Goal: Task Accomplishment & Management: Use online tool/utility

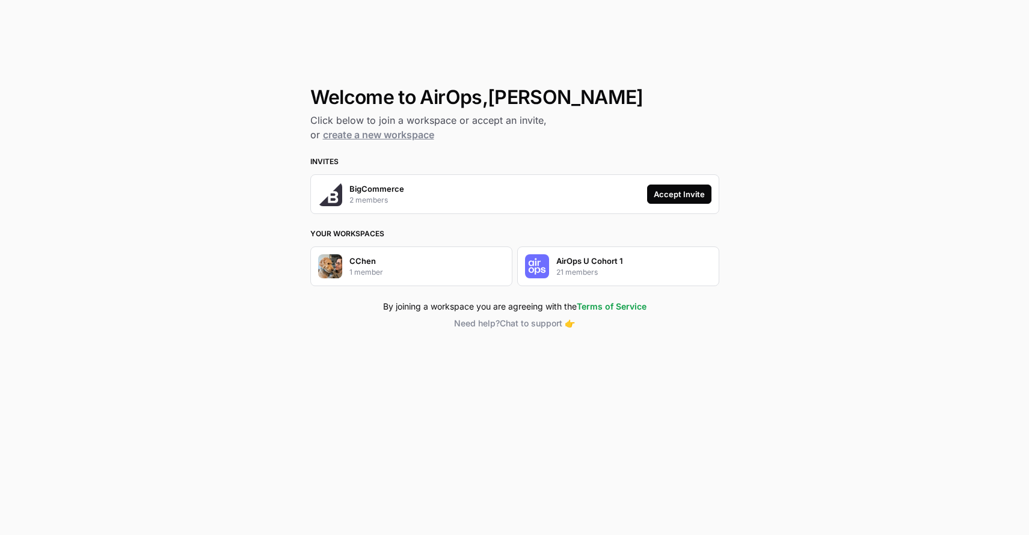
click at [704, 193] on div "Accept Invite" at bounding box center [679, 194] width 51 height 12
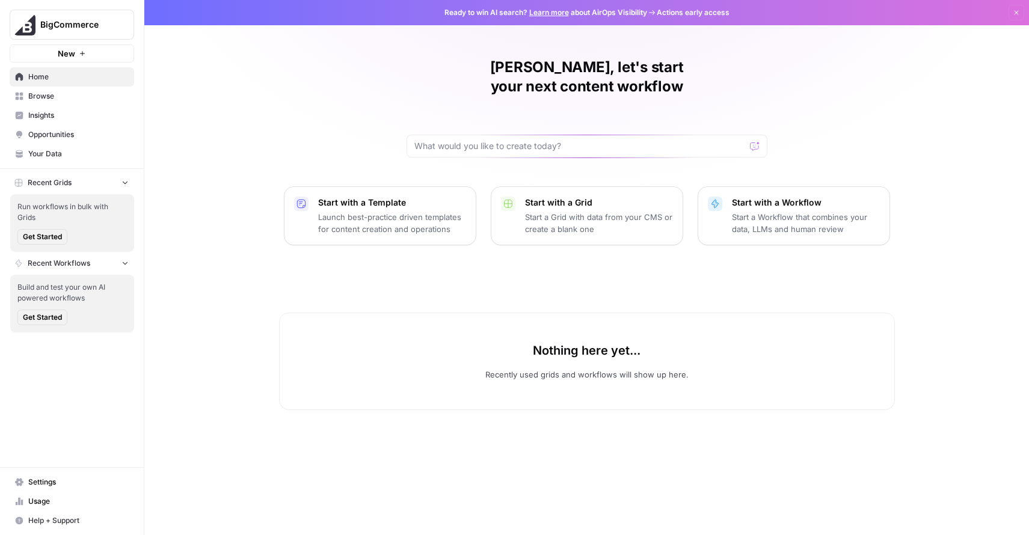
click at [45, 99] on span "Browse" at bounding box center [78, 96] width 100 height 11
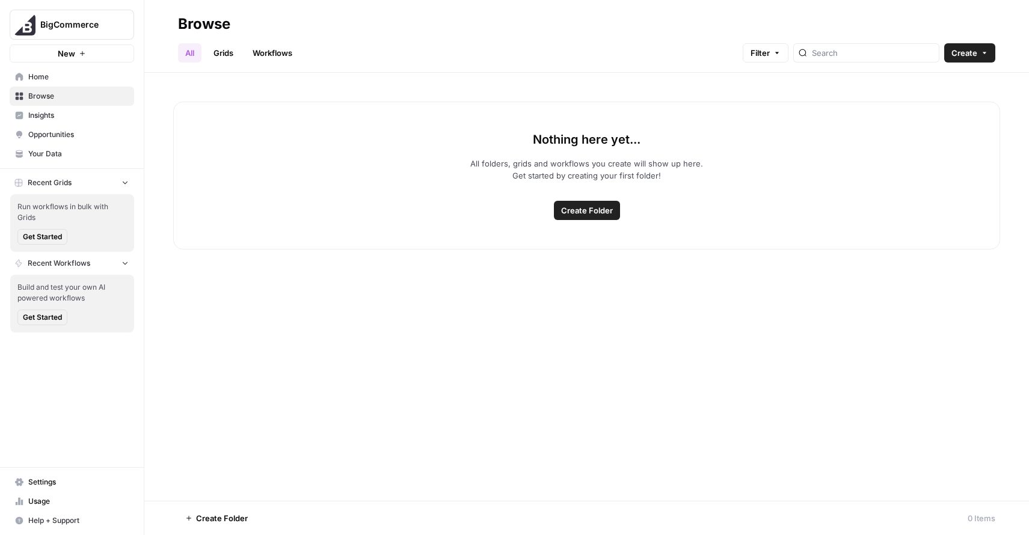
click at [73, 118] on span "Insights" at bounding box center [78, 115] width 100 height 11
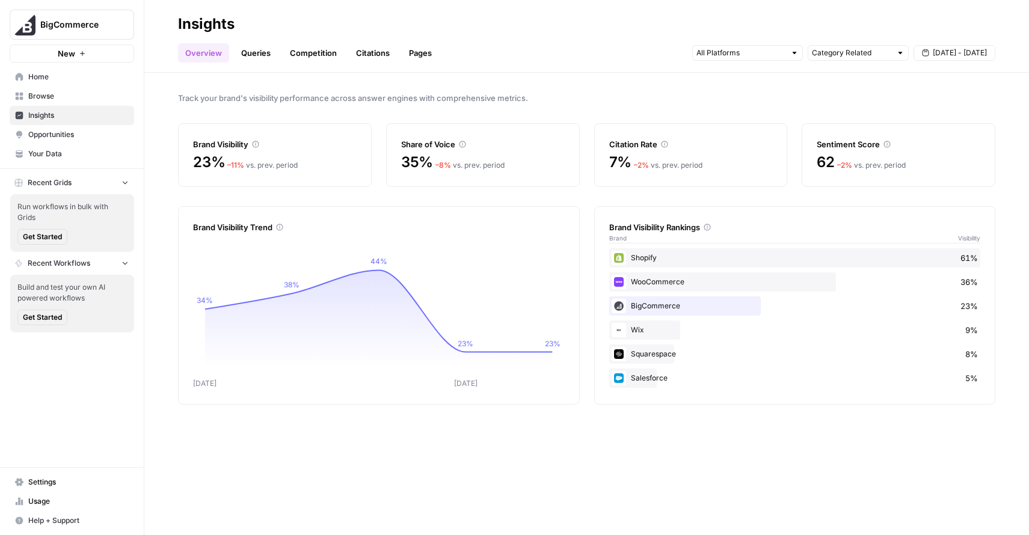
click at [790, 55] on div at bounding box center [794, 53] width 8 height 8
click at [869, 57] on input "text" at bounding box center [851, 53] width 79 height 12
click at [895, 112] on icon "button" at bounding box center [895, 113] width 6 height 6
type input "Category Related"
click at [859, 45] on div "Category Related" at bounding box center [858, 53] width 101 height 16
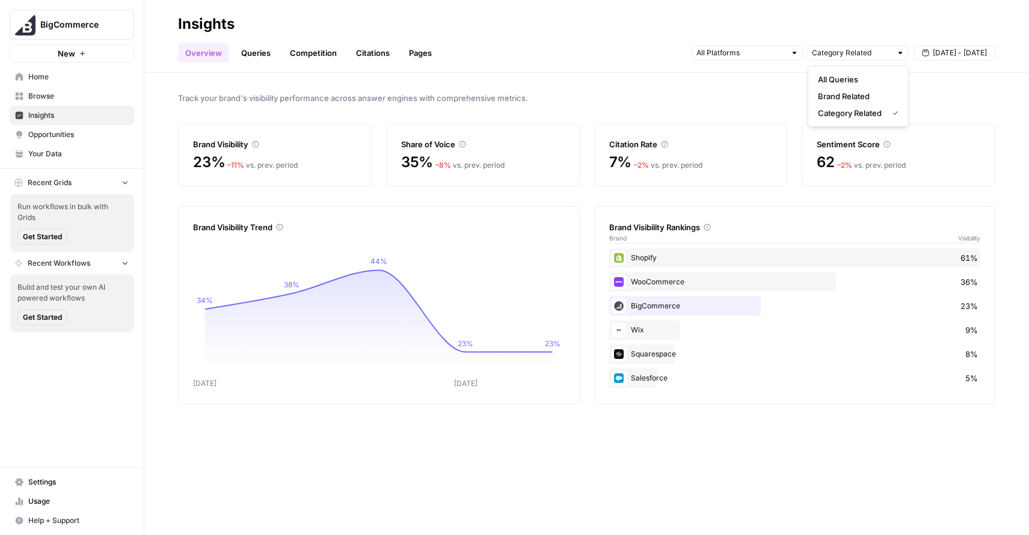
type input "Category Related"
click at [888, 64] on header "Insights Overview Queries Competition Citations Pages Category Related [DATE] -…" at bounding box center [586, 36] width 885 height 73
click at [891, 54] on input "text" at bounding box center [851, 53] width 79 height 12
click at [897, 82] on div "All Queries" at bounding box center [858, 79] width 81 height 12
type input "All Queries"
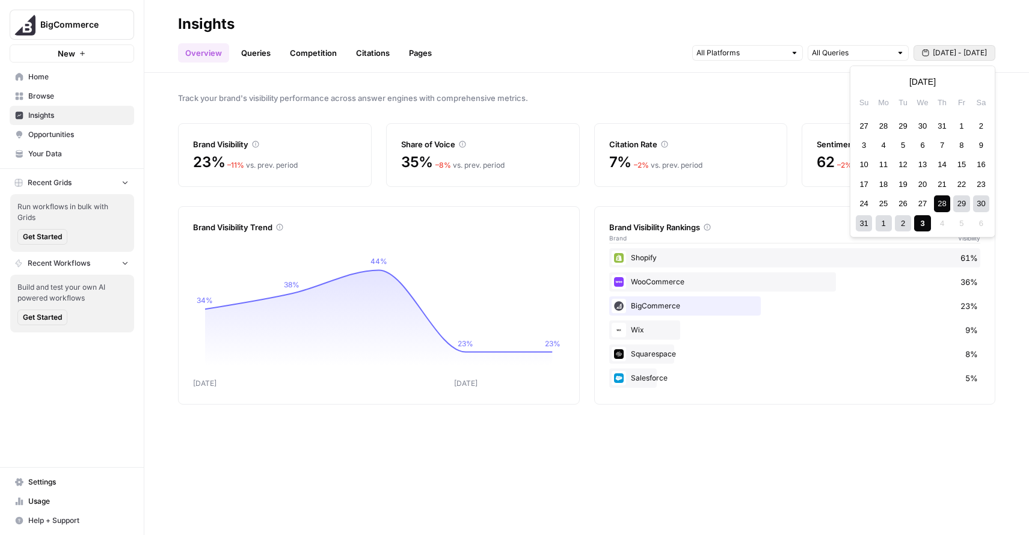
click at [953, 52] on span "[DATE] - [DATE]" at bounding box center [960, 53] width 54 height 11
click at [924, 127] on div "30" at bounding box center [922, 126] width 16 height 16
click at [917, 209] on div "30" at bounding box center [922, 203] width 16 height 16
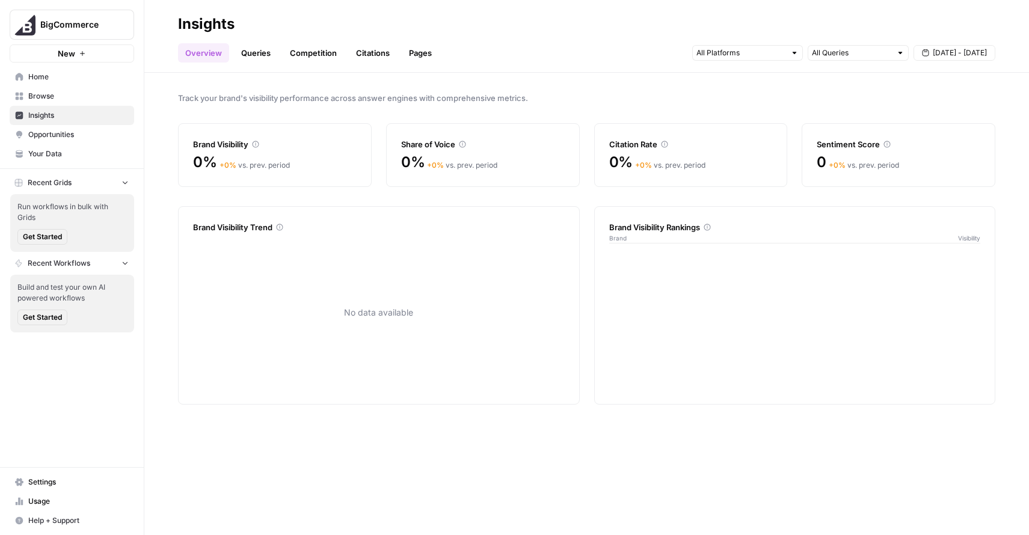
click at [955, 52] on span "[DATE] - [DATE]" at bounding box center [960, 53] width 54 height 11
click at [980, 73] on button "Next month" at bounding box center [979, 82] width 22 height 22
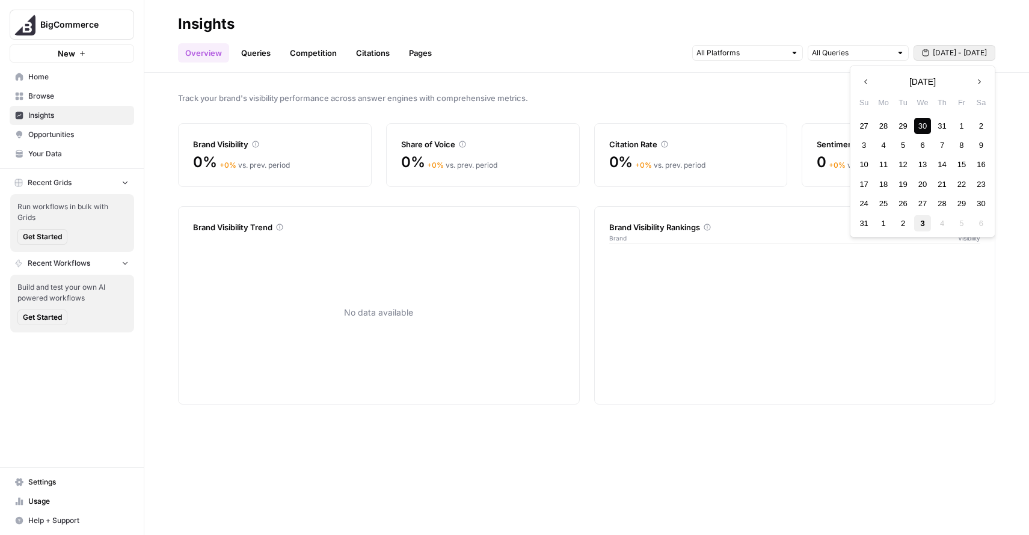
click at [925, 223] on div "3" at bounding box center [922, 223] width 16 height 16
click at [938, 48] on span "[DATE] - [DATE]" at bounding box center [960, 53] width 54 height 11
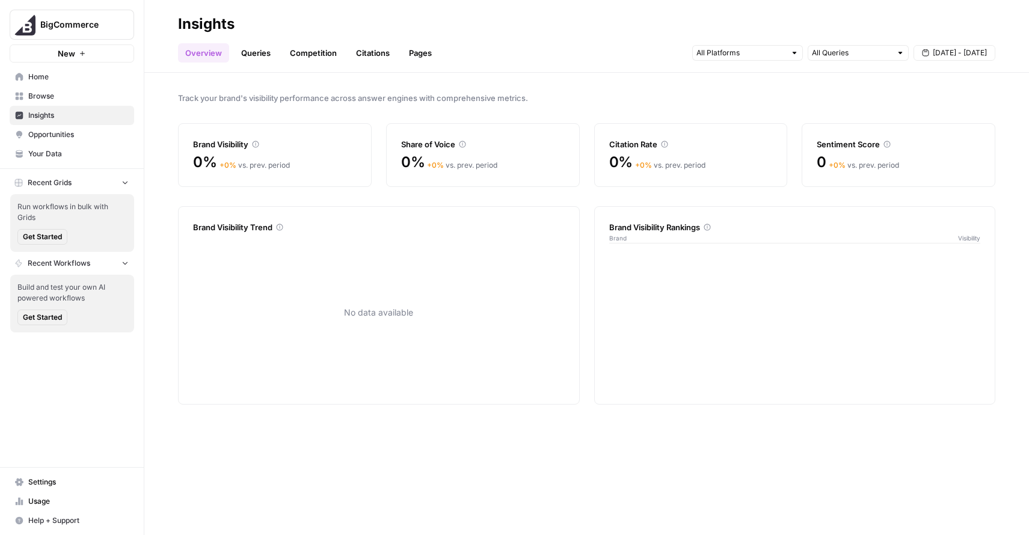
click at [974, 54] on span "[DATE] - [DATE]" at bounding box center [960, 53] width 54 height 11
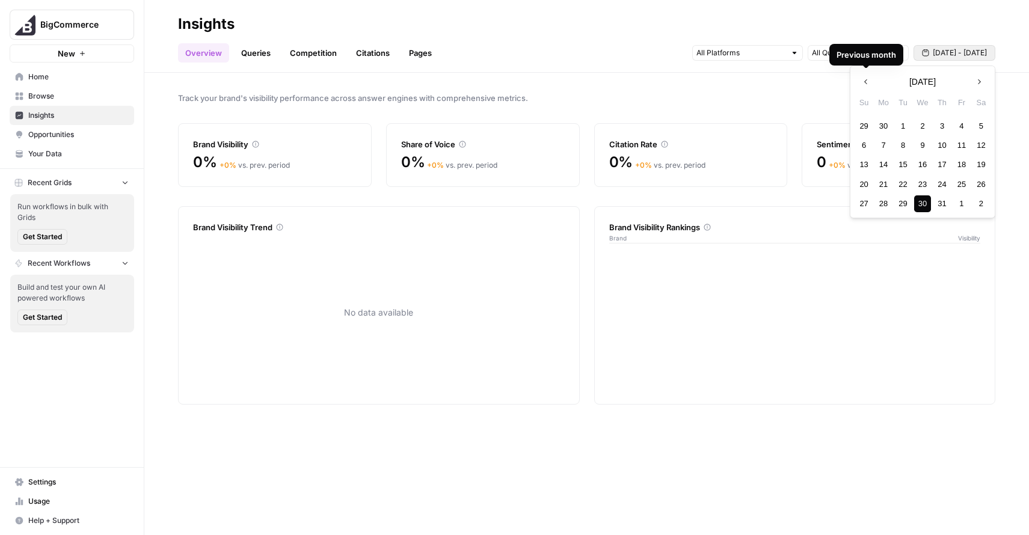
click at [980, 75] on button "Next month" at bounding box center [979, 82] width 22 height 22
click at [920, 221] on div "3" at bounding box center [922, 223] width 16 height 16
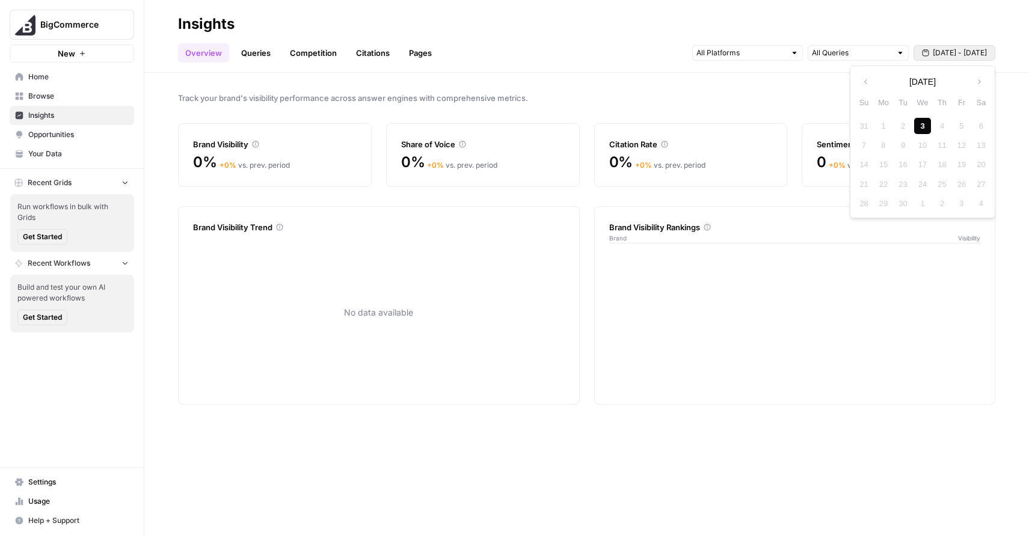
click at [928, 118] on div "3" at bounding box center [922, 126] width 16 height 16
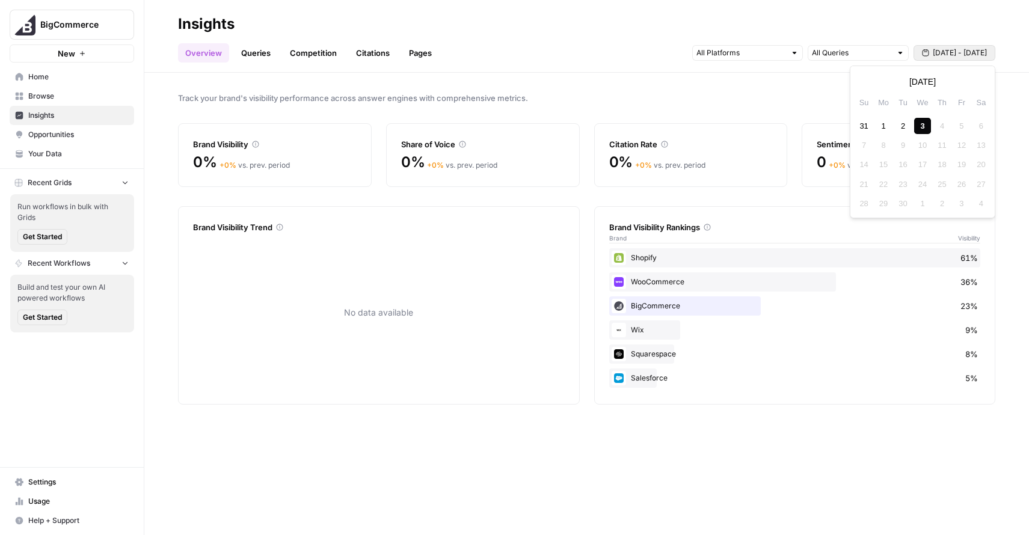
click at [960, 47] on button "[DATE] - [DATE]" at bounding box center [955, 53] width 82 height 16
click at [865, 79] on icon "button" at bounding box center [866, 82] width 8 height 8
click at [965, 121] on div "1" at bounding box center [961, 126] width 16 height 16
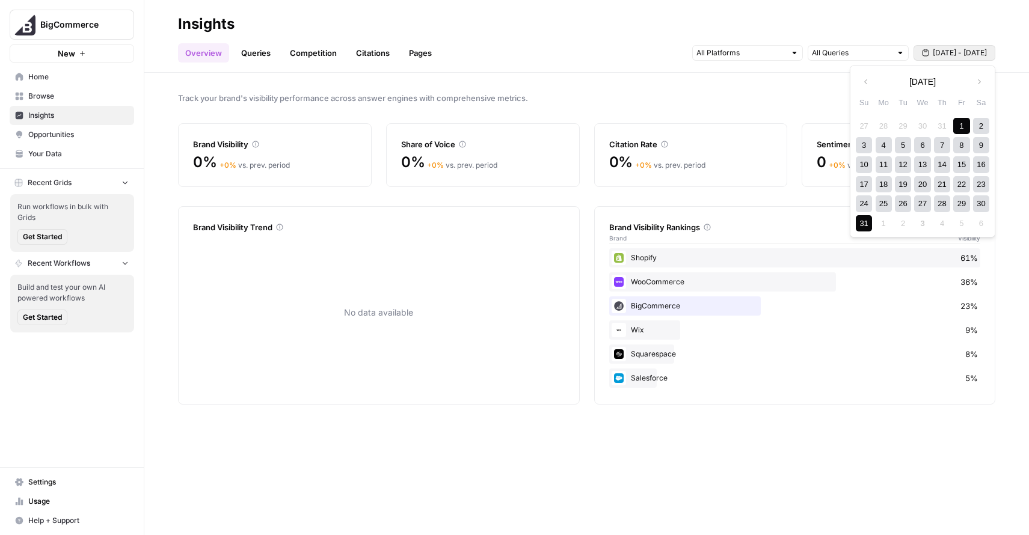
click at [859, 223] on div "31" at bounding box center [864, 223] width 16 height 16
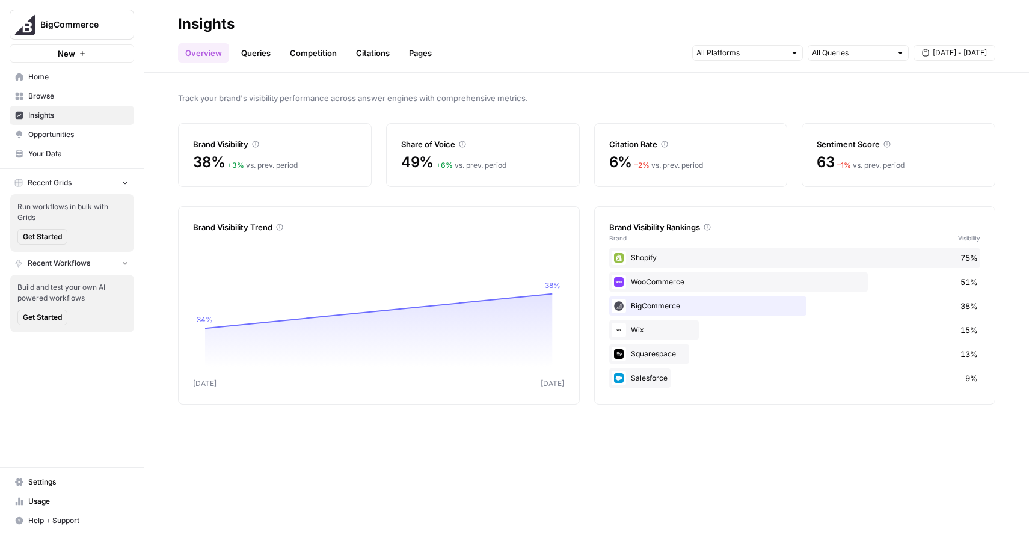
click at [252, 56] on link "Queries" at bounding box center [256, 52] width 44 height 19
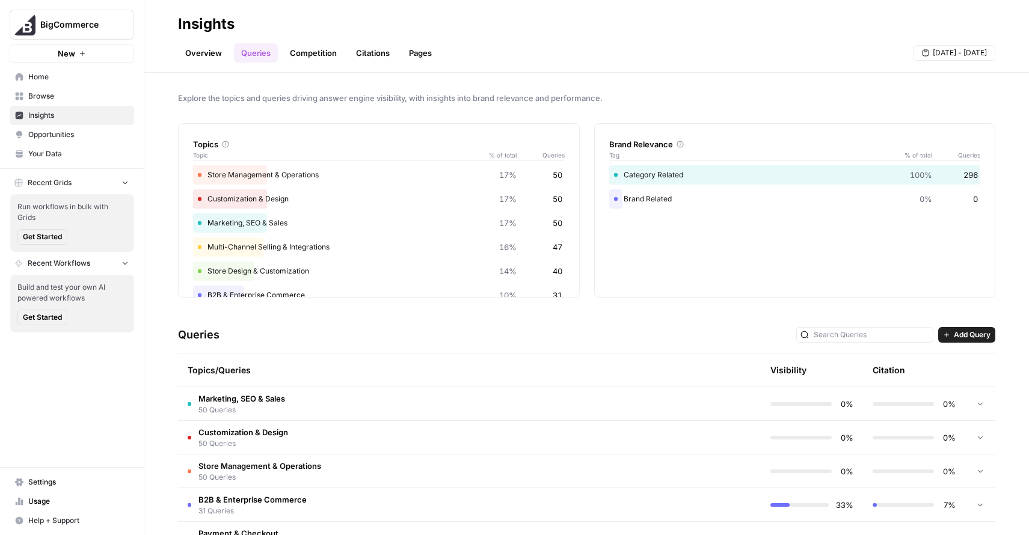
click at [241, 167] on div "Store Management & Operations 17% 50" at bounding box center [379, 174] width 372 height 19
click at [232, 183] on div "Store Management & Operations 17% 50" at bounding box center [379, 174] width 372 height 19
drag, startPoint x: 233, startPoint y: 215, endPoint x: 261, endPoint y: 238, distance: 35.5
click at [235, 220] on div "Marketing, SEO & Sales 17% 50" at bounding box center [379, 222] width 372 height 19
drag, startPoint x: 244, startPoint y: 242, endPoint x: 245, endPoint y: 272, distance: 29.5
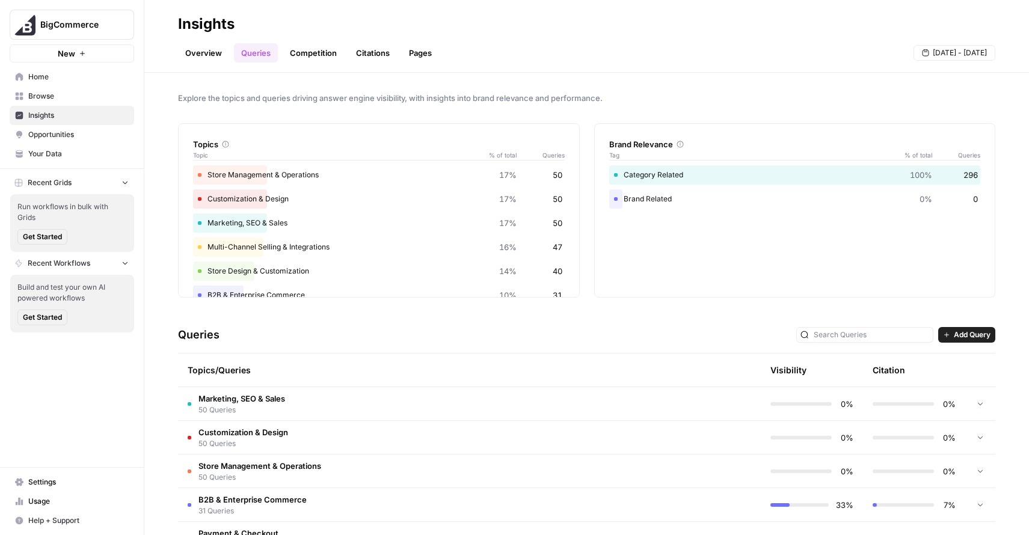
click at [244, 245] on div "Multi-Channel Selling & Integrations 16% 47" at bounding box center [379, 247] width 372 height 19
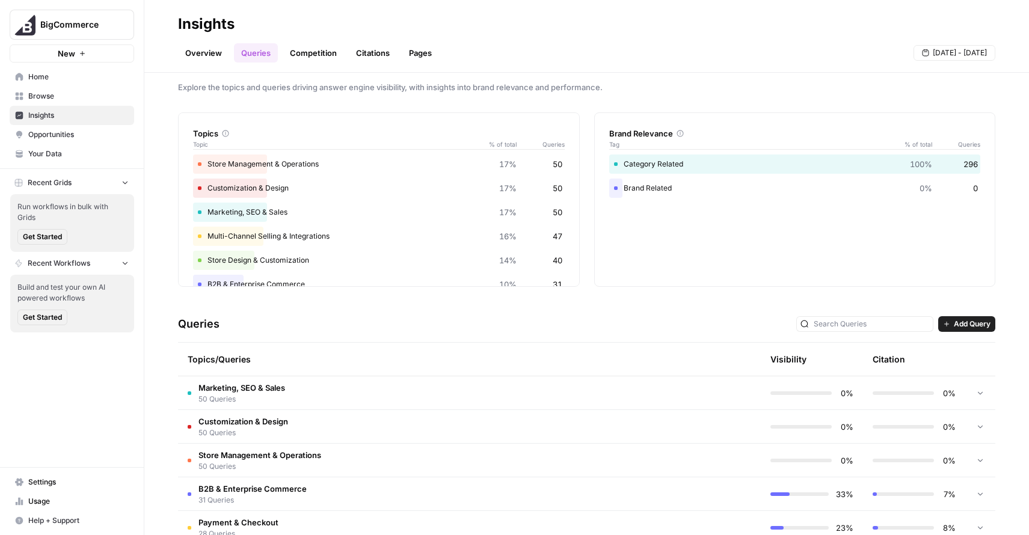
click at [305, 389] on td "Marketing, SEO & Sales 50 Queries" at bounding box center [418, 392] width 481 height 33
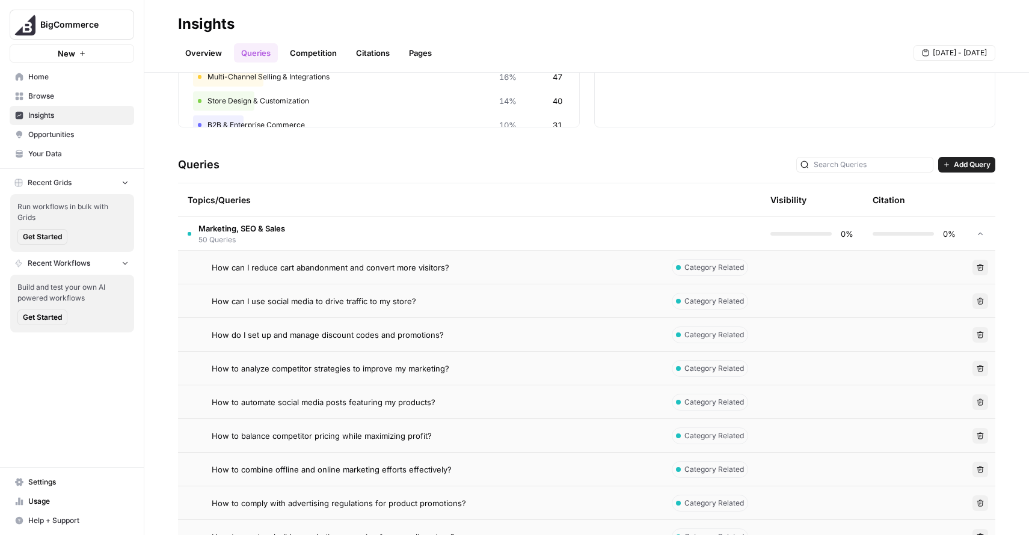
scroll to position [15, 0]
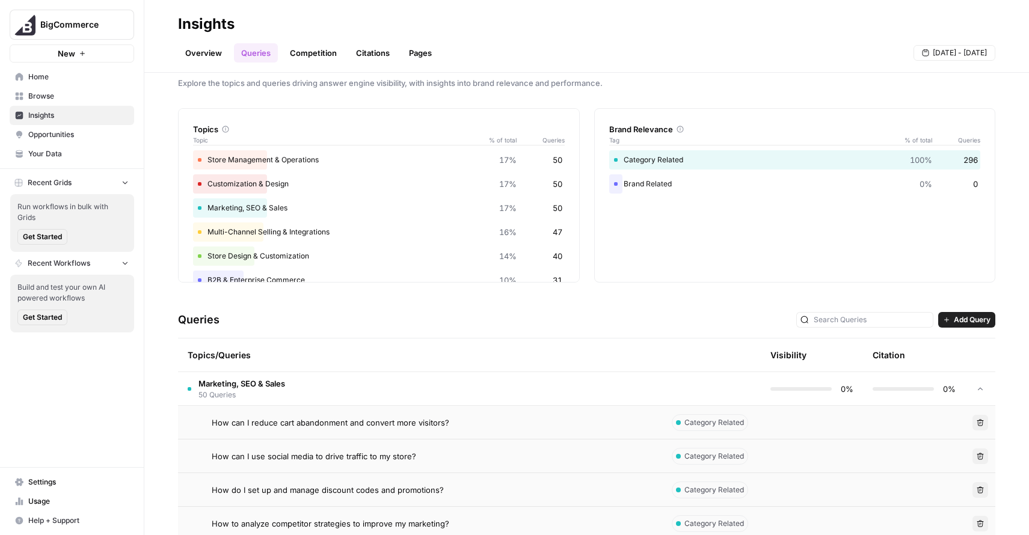
click at [105, 137] on span "Opportunities" at bounding box center [78, 134] width 100 height 11
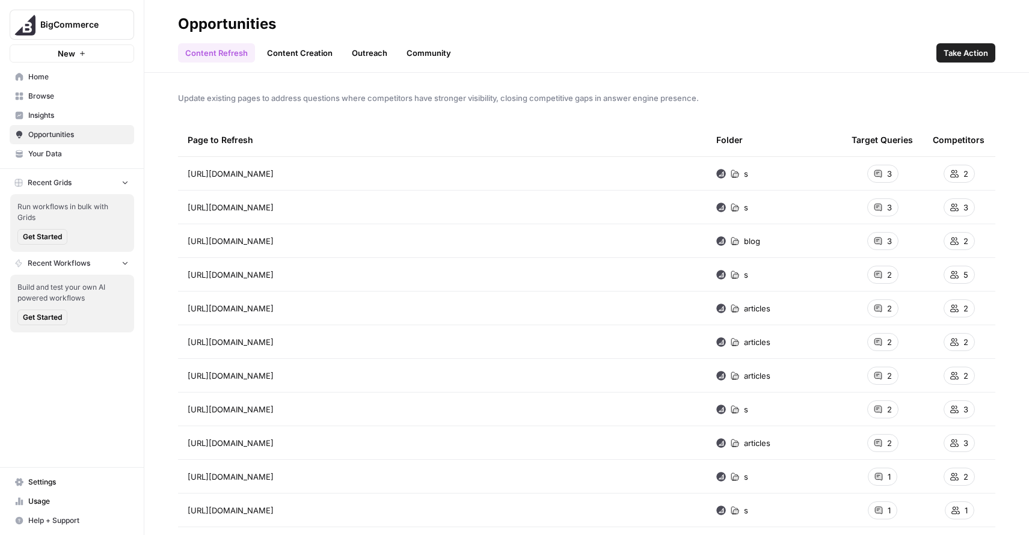
click at [61, 485] on span "Settings" at bounding box center [78, 482] width 100 height 11
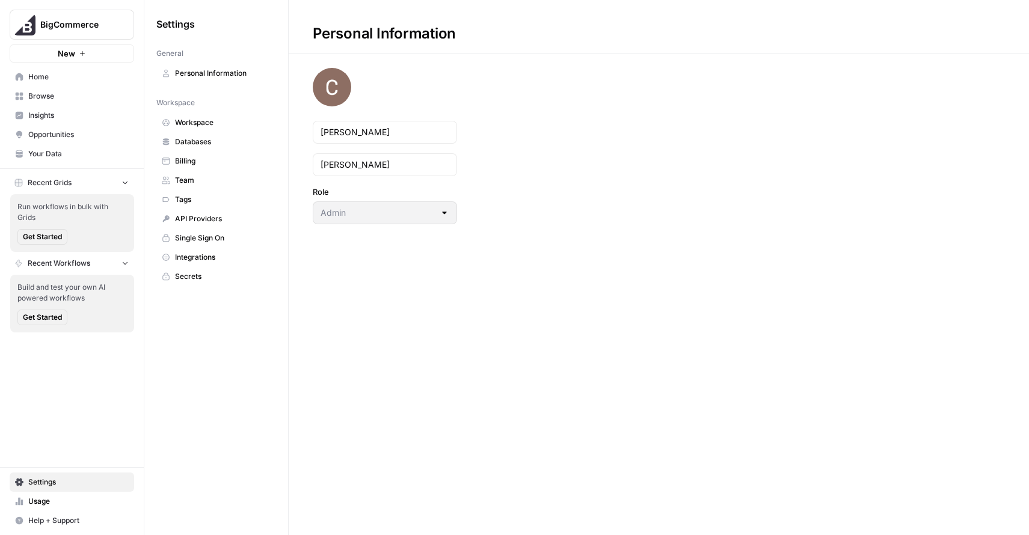
click at [200, 119] on span "Workspace" at bounding box center [223, 122] width 96 height 11
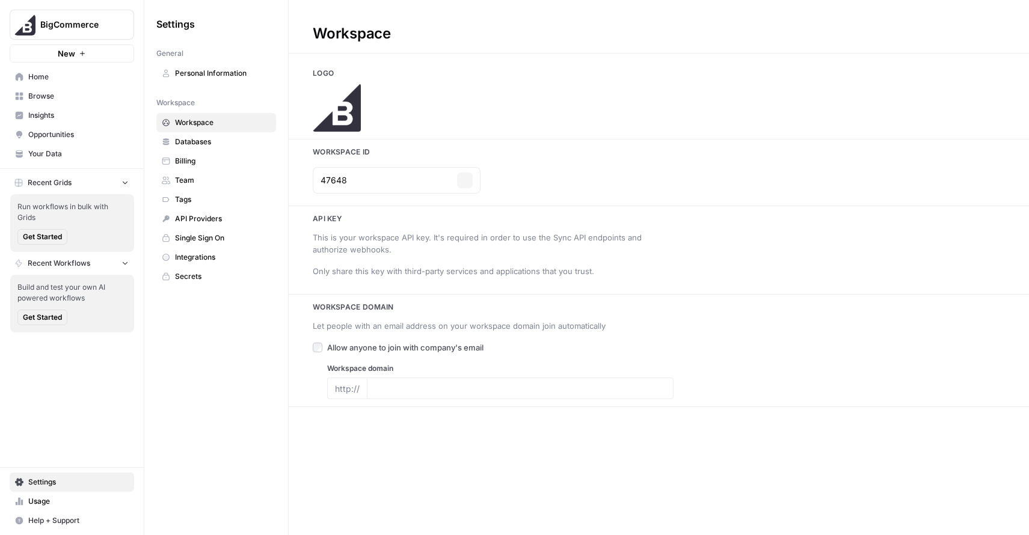
type input "[DOMAIN_NAME]"
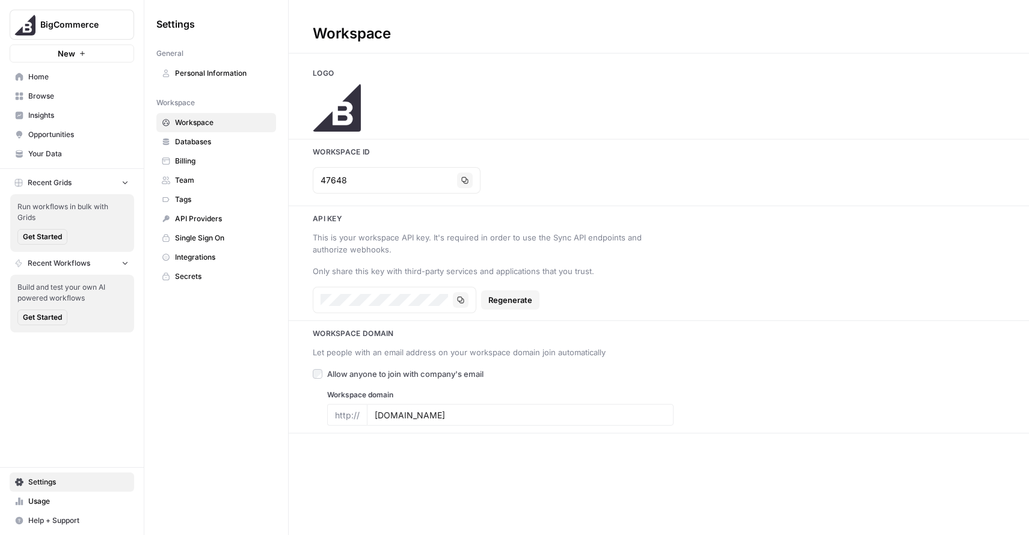
click at [209, 145] on span "Databases" at bounding box center [223, 142] width 96 height 11
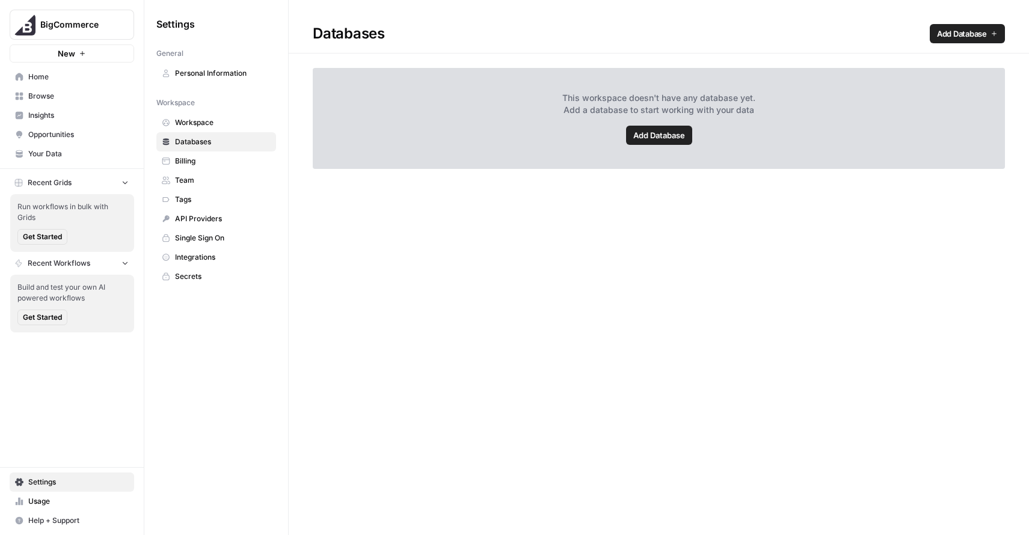
click at [212, 156] on span "Billing" at bounding box center [223, 161] width 96 height 11
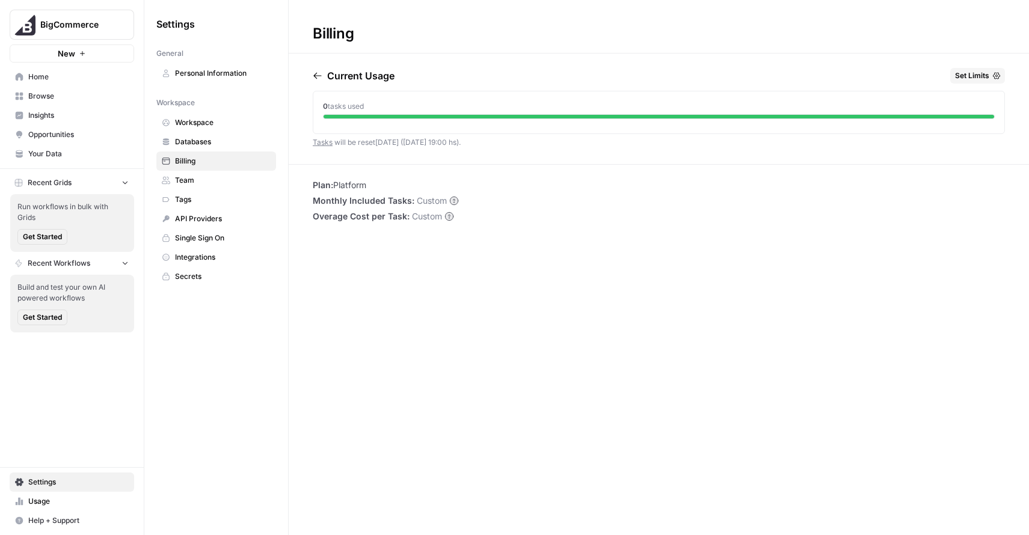
click at [217, 186] on link "Team" at bounding box center [216, 180] width 120 height 19
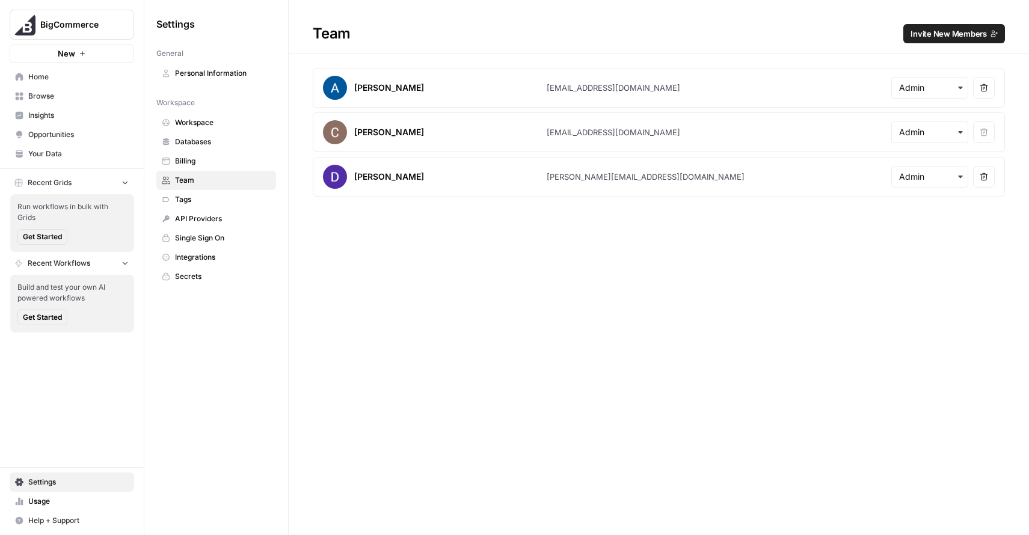
click at [212, 198] on span "Tags" at bounding box center [223, 199] width 96 height 11
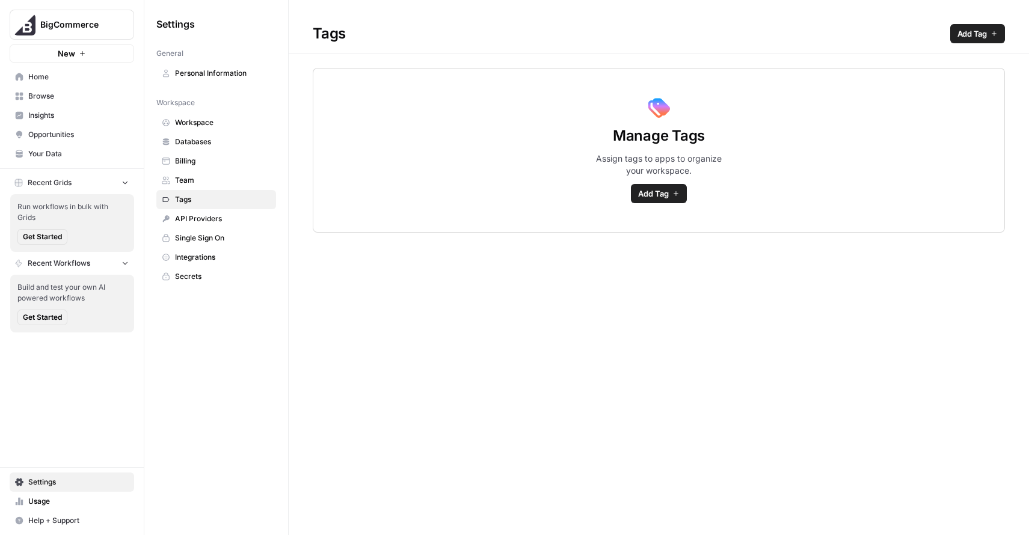
click at [198, 214] on span "API Providers" at bounding box center [223, 218] width 96 height 11
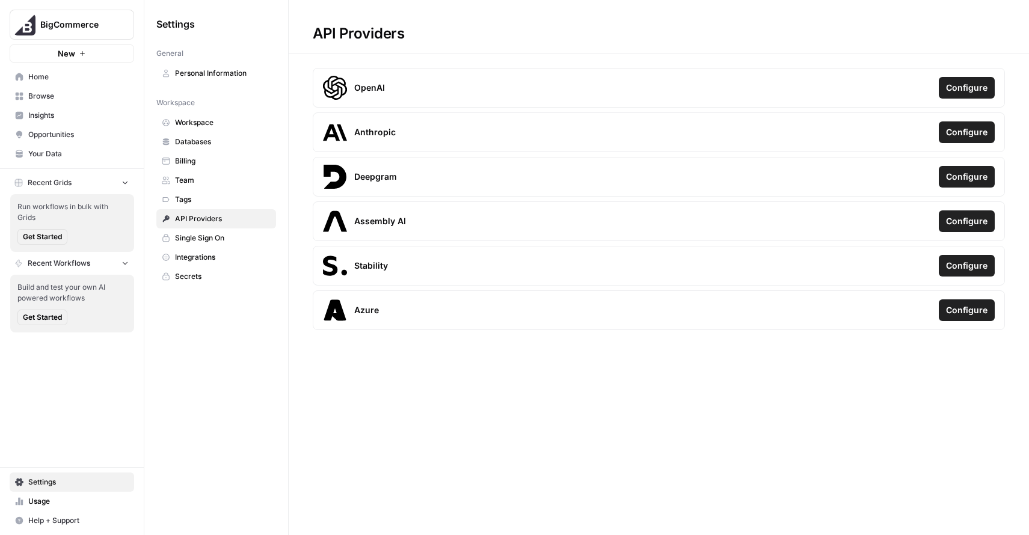
click at [209, 232] on link "Single Sign On" at bounding box center [216, 238] width 120 height 19
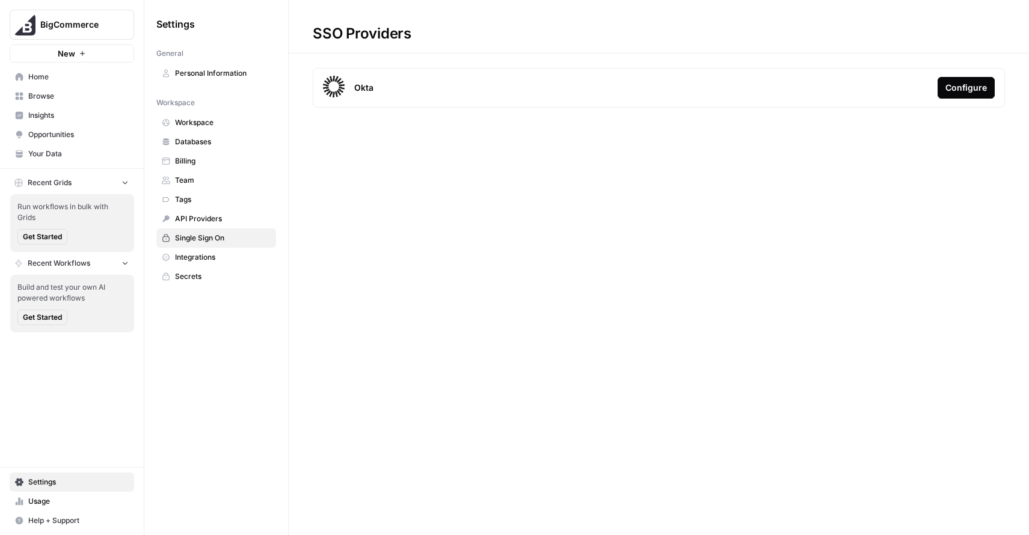
click at [215, 248] on link "Integrations" at bounding box center [216, 257] width 120 height 19
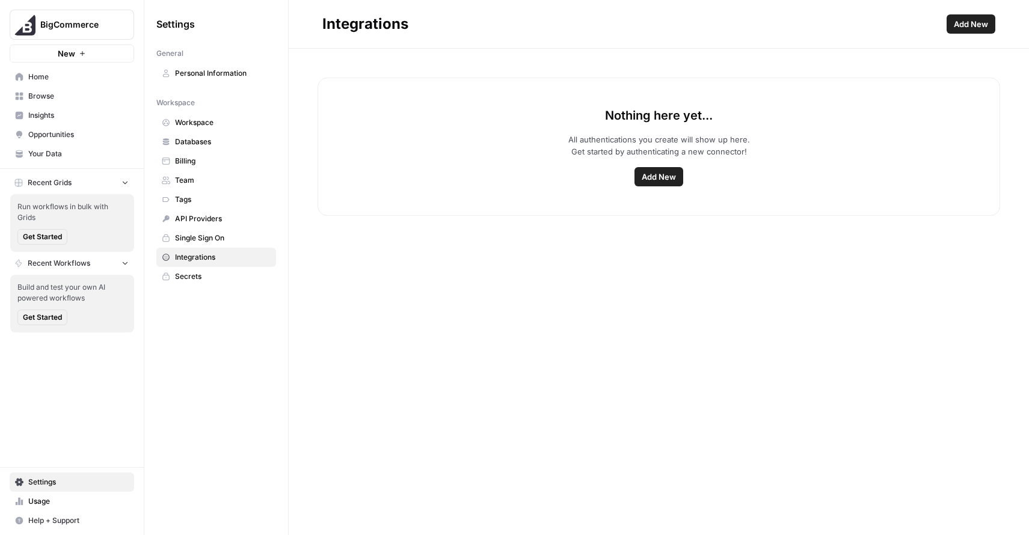
click at [223, 279] on span "Secrets" at bounding box center [223, 276] width 96 height 11
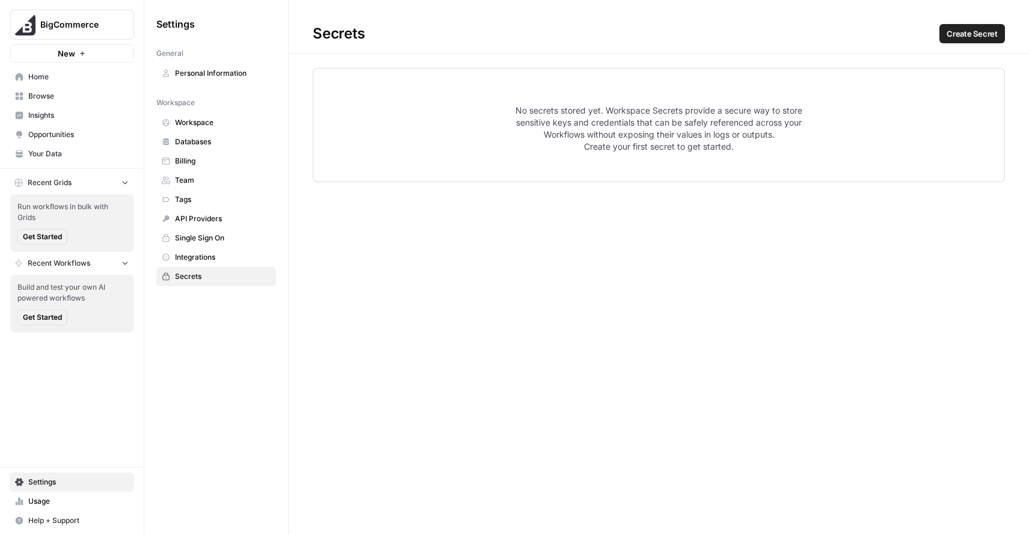
click at [216, 245] on link "Single Sign On" at bounding box center [216, 238] width 120 height 19
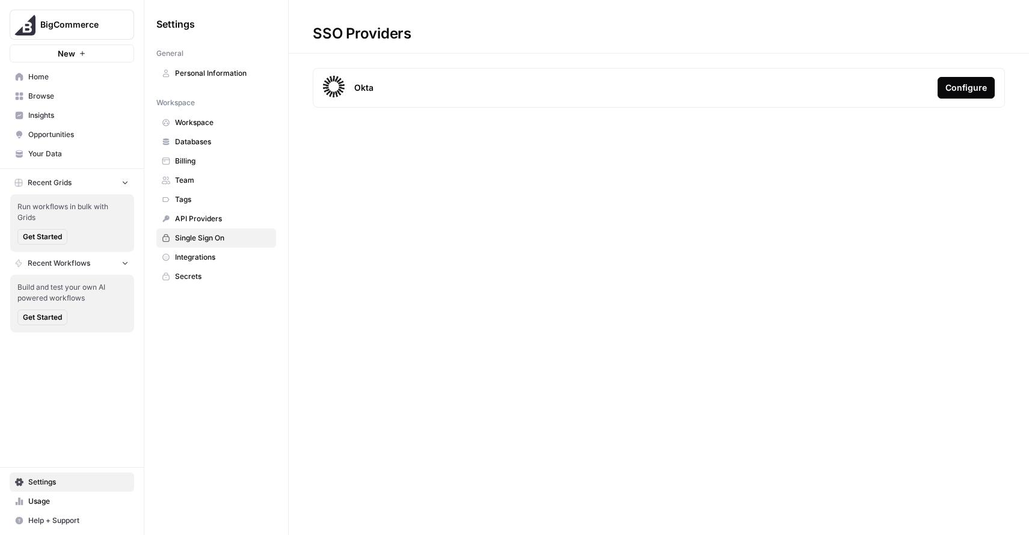
click at [228, 256] on span "Integrations" at bounding box center [223, 257] width 96 height 11
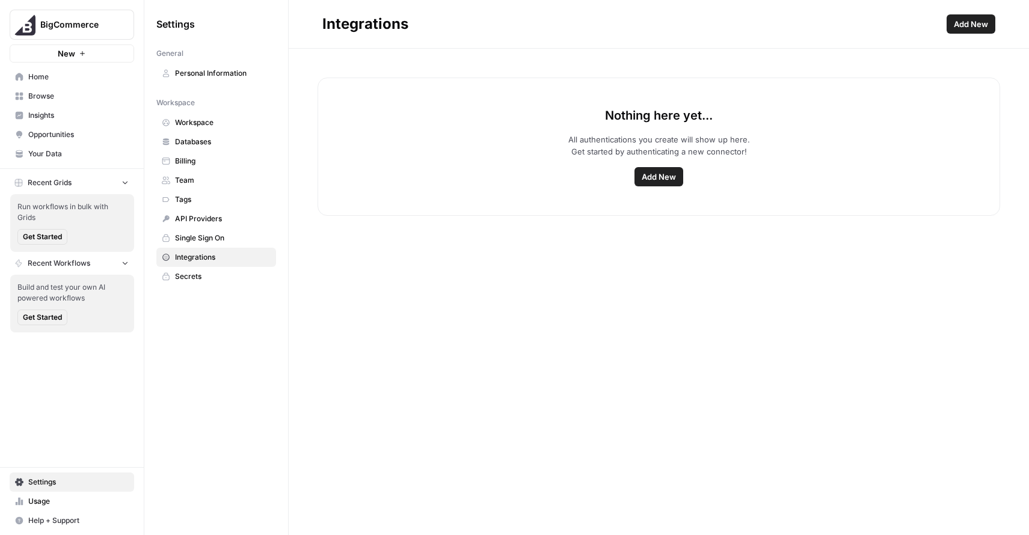
click at [676, 180] on span "Add New" at bounding box center [659, 177] width 34 height 12
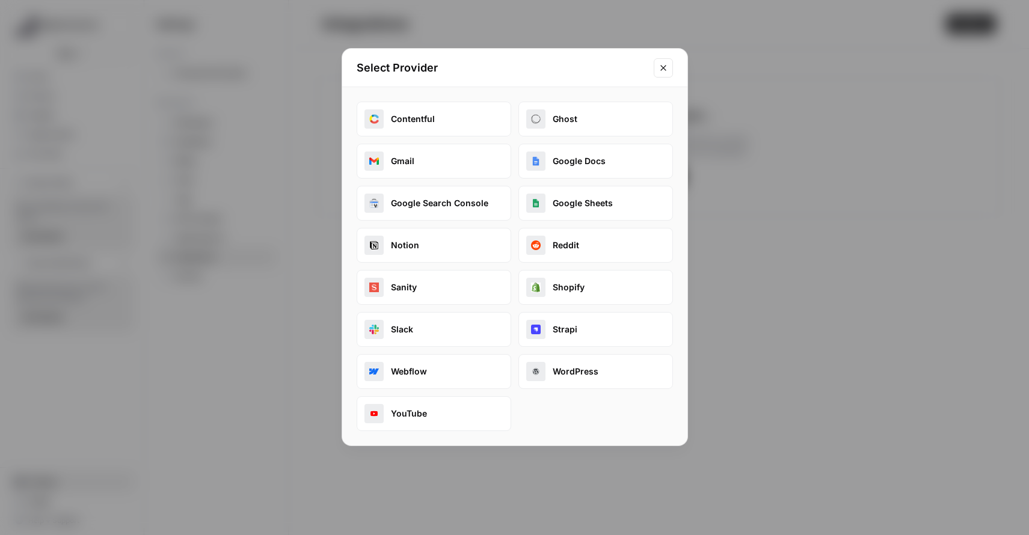
click at [802, 351] on div "Select Provider Contentful Ghost Gmail Google Docs Google Search Console Google…" at bounding box center [514, 267] width 1029 height 535
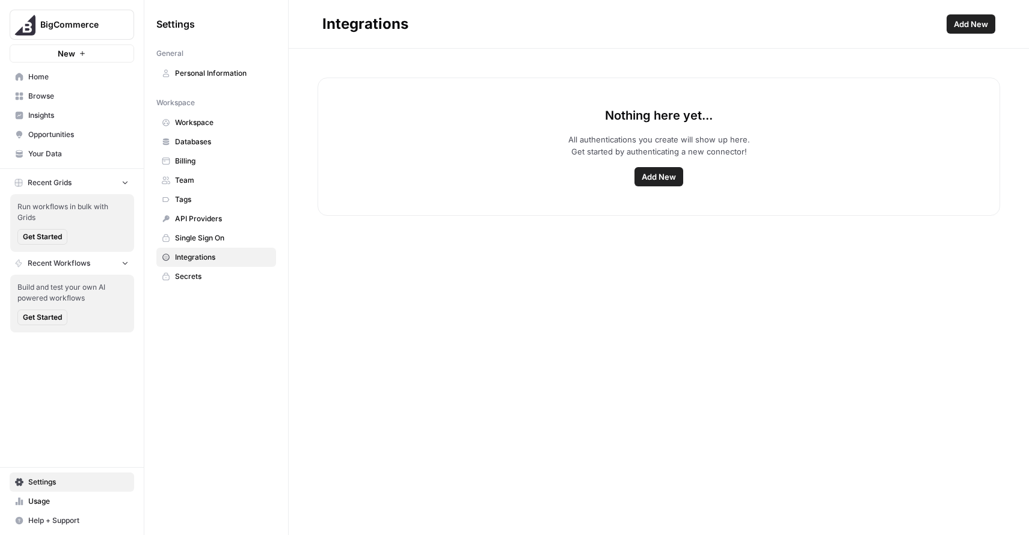
click at [85, 179] on button "Recent Grids" at bounding box center [72, 183] width 124 height 18
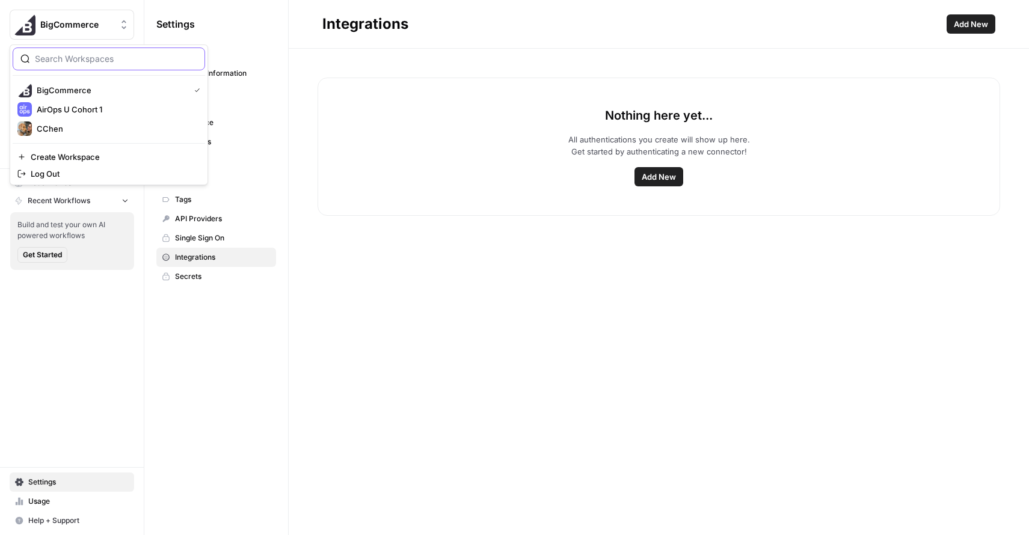
click at [121, 13] on button "BigCommerce" at bounding box center [72, 25] width 124 height 30
drag, startPoint x: 457, startPoint y: 272, endPoint x: 452, endPoint y: 262, distance: 11.6
click at [457, 272] on div "Nothing here yet... All authentications you create will show up here. Get start…" at bounding box center [659, 292] width 740 height 487
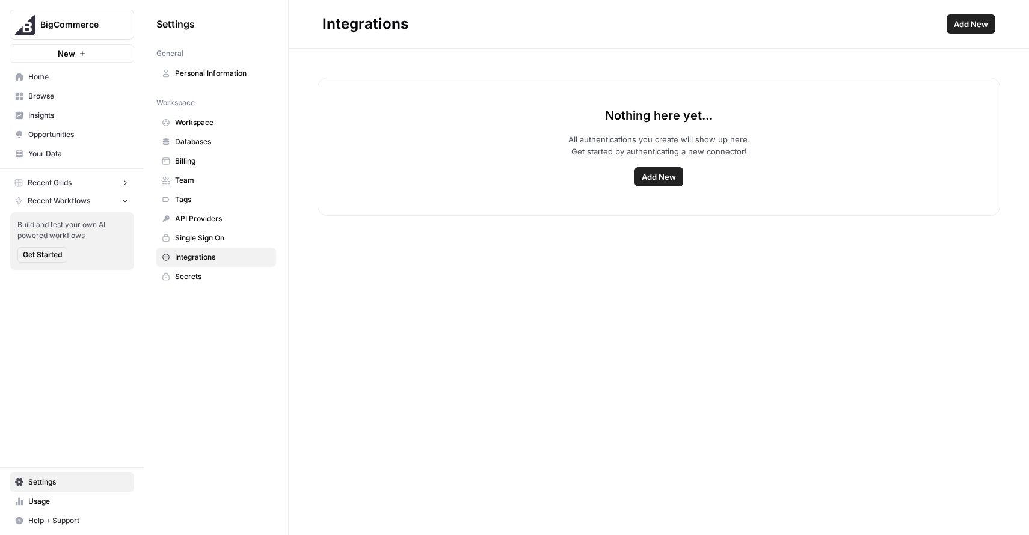
click at [82, 159] on span "Your Data" at bounding box center [78, 154] width 100 height 11
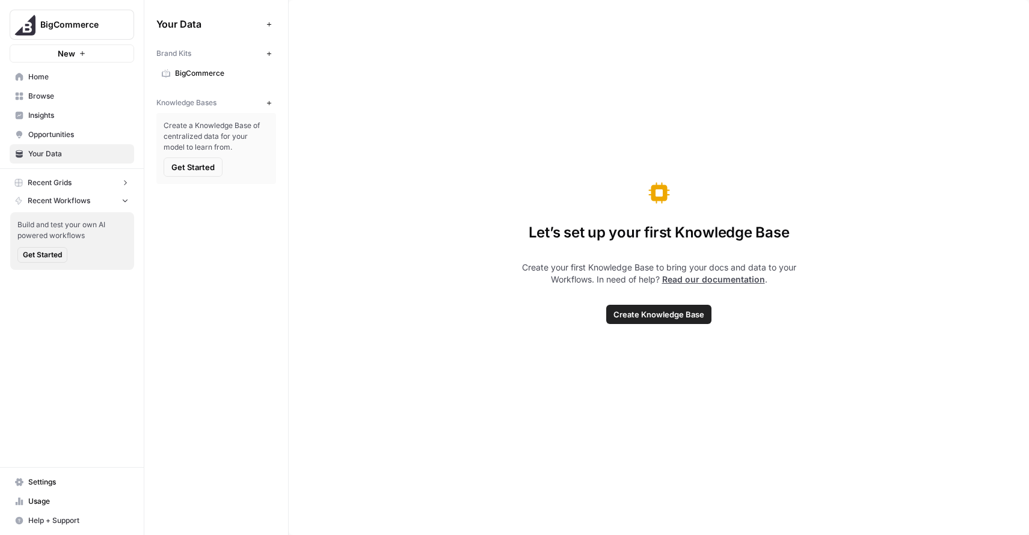
click at [201, 165] on span "Get Started" at bounding box center [192, 167] width 43 height 12
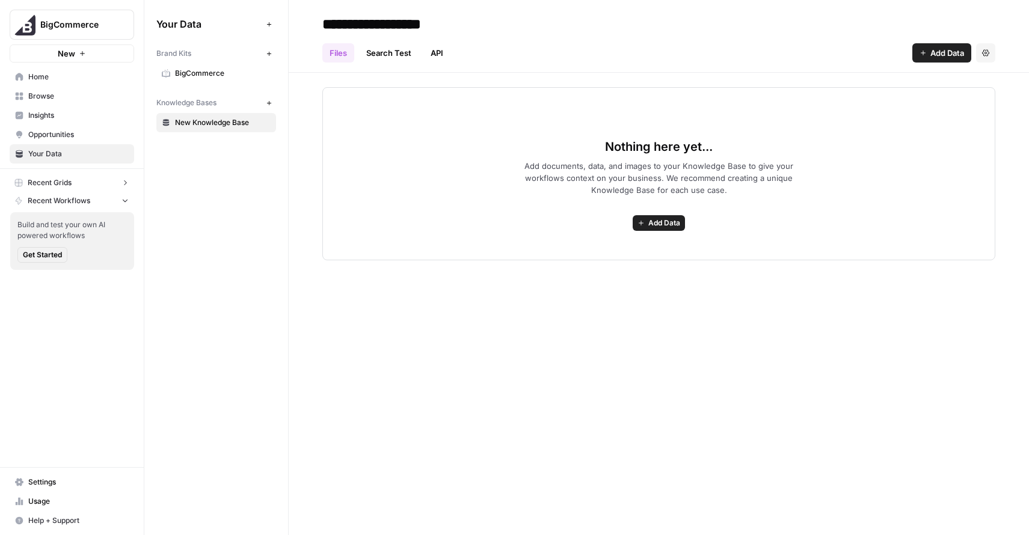
click at [32, 80] on span "Home" at bounding box center [78, 77] width 100 height 11
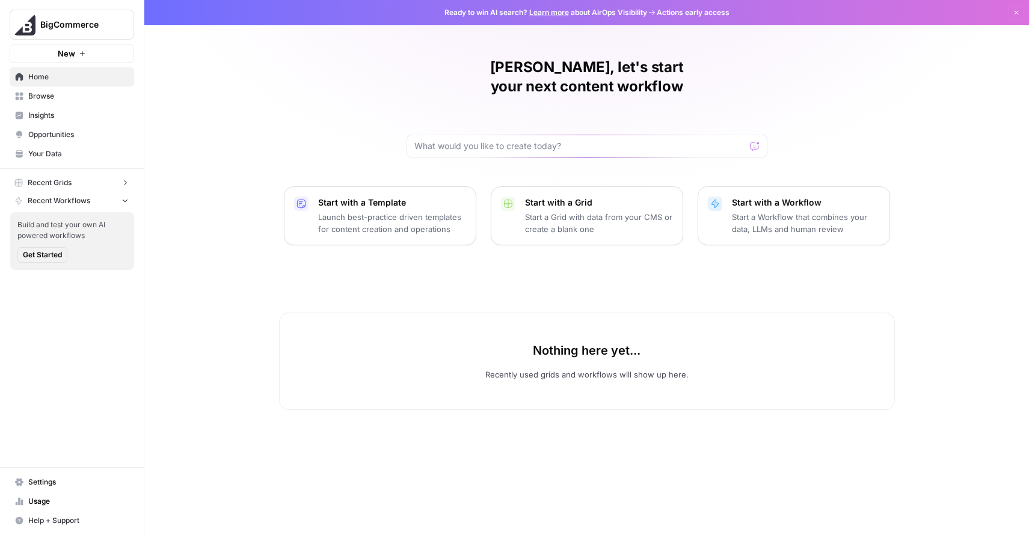
click at [86, 54] on button "New" at bounding box center [72, 54] width 124 height 18
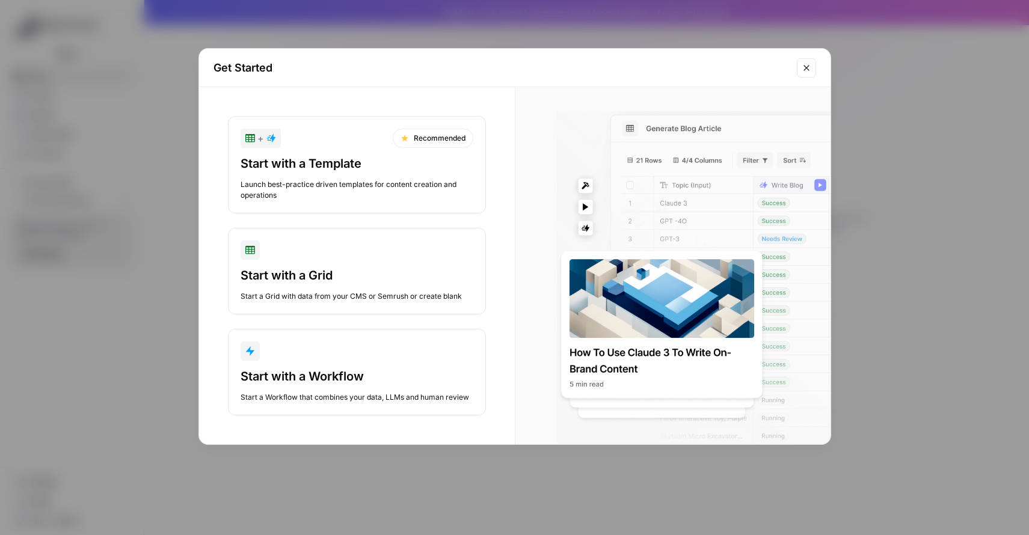
click at [803, 60] on button "Close modal" at bounding box center [806, 67] width 19 height 19
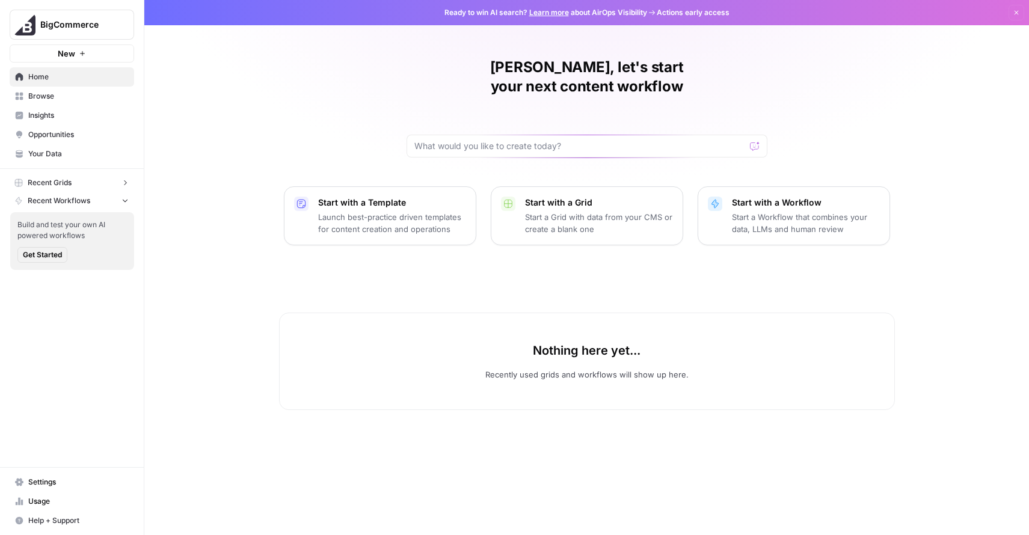
click at [93, 131] on span "Opportunities" at bounding box center [78, 134] width 100 height 11
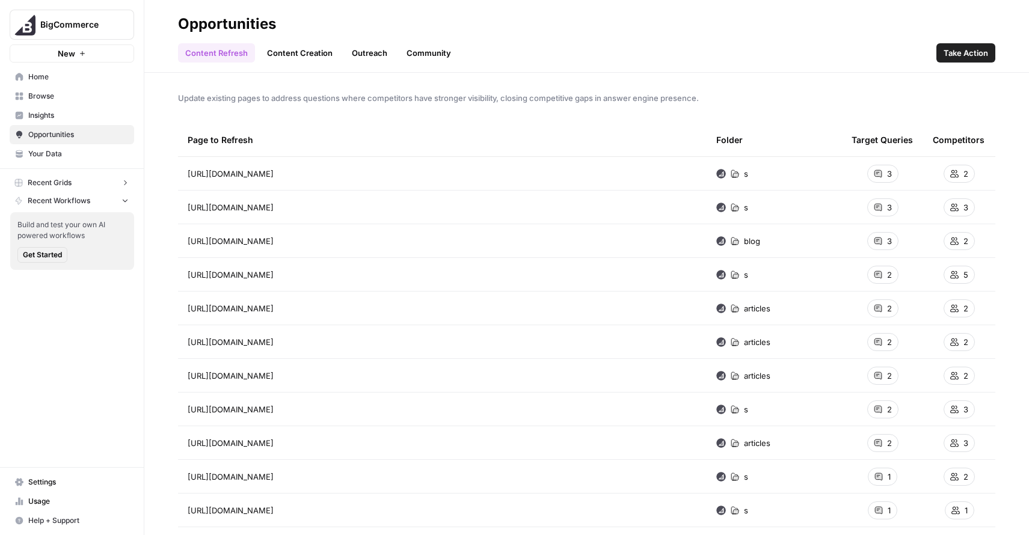
click at [289, 60] on link "Content Creation" at bounding box center [300, 52] width 80 height 19
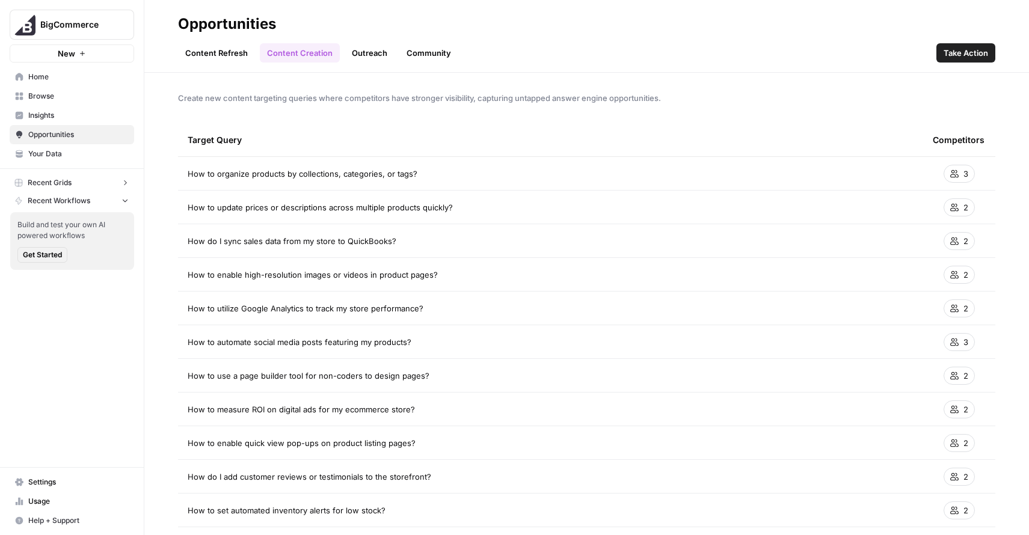
click at [963, 51] on span "Take Action" at bounding box center [966, 53] width 45 height 12
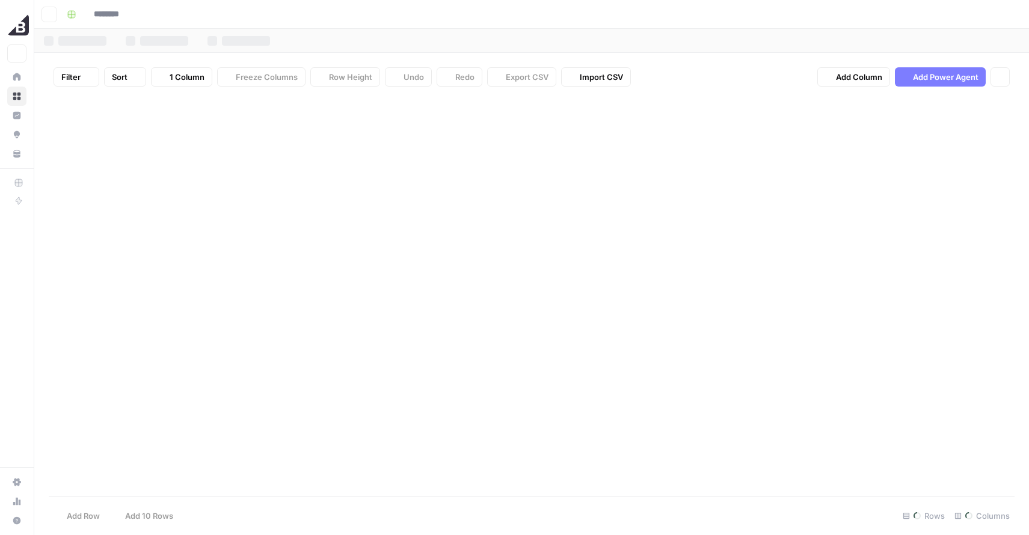
type input "**********"
click at [44, 14] on button "Go back" at bounding box center [49, 15] width 16 height 16
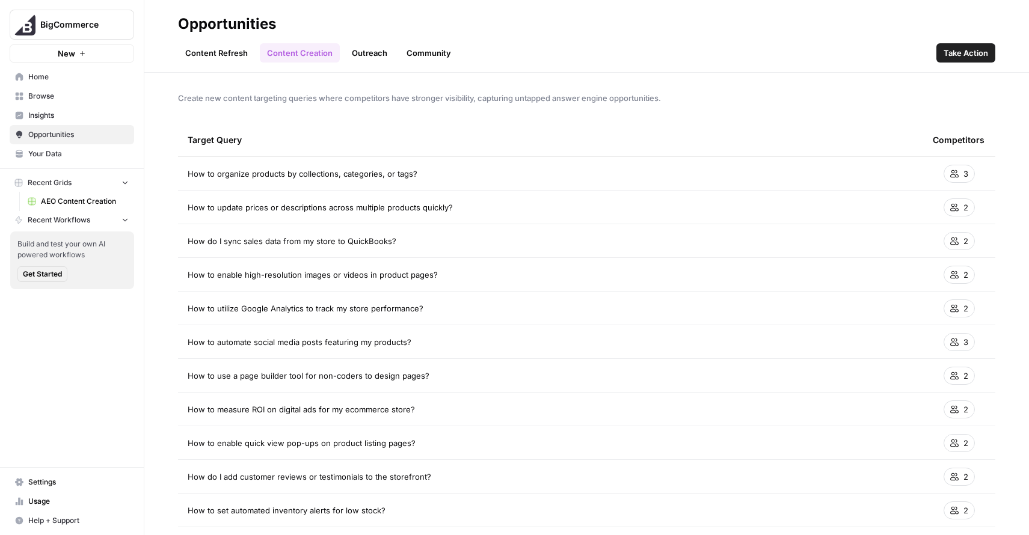
click at [380, 51] on link "Outreach" at bounding box center [370, 52] width 50 height 19
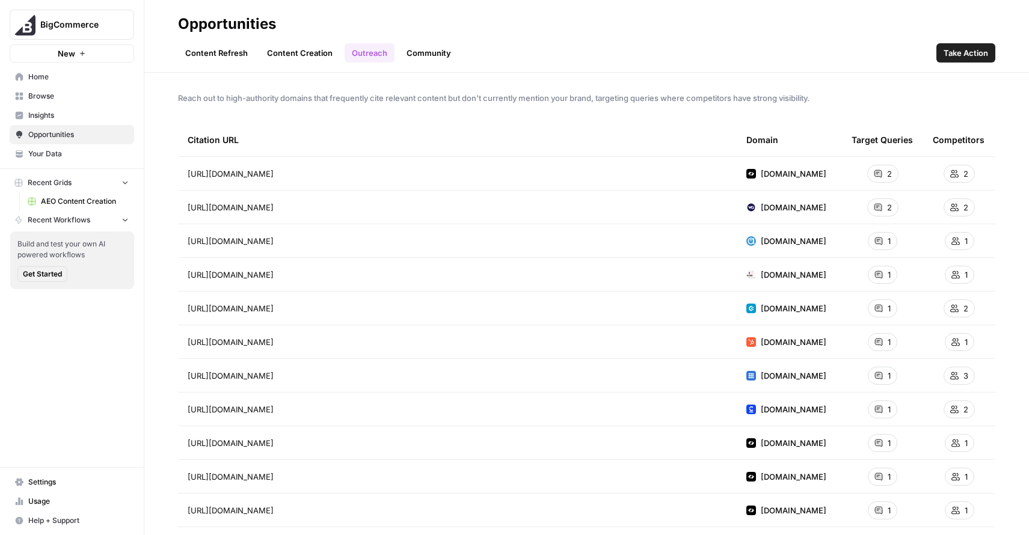
click at [224, 51] on link "Content Refresh" at bounding box center [216, 52] width 77 height 19
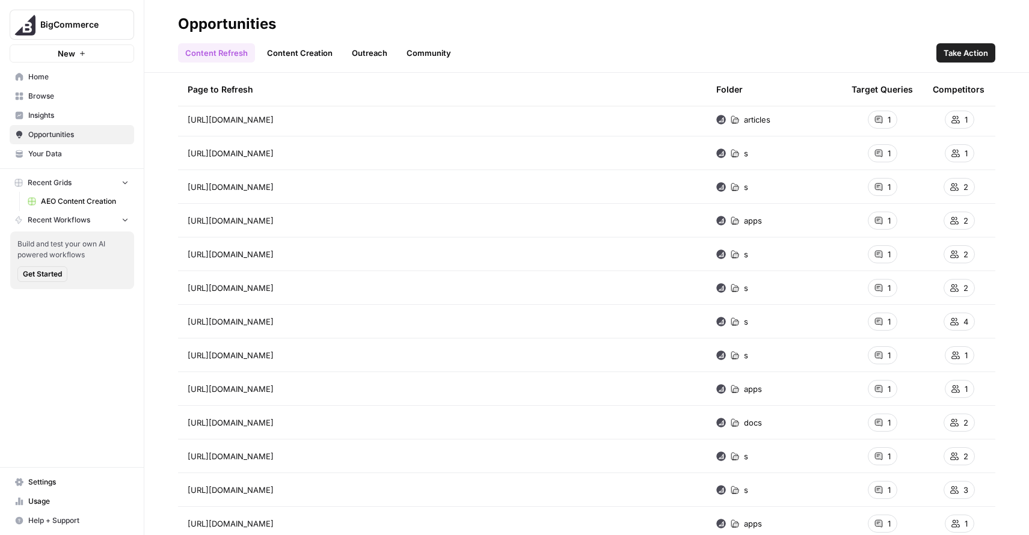
scroll to position [659, 0]
click at [962, 46] on button "Take Action" at bounding box center [965, 52] width 59 height 19
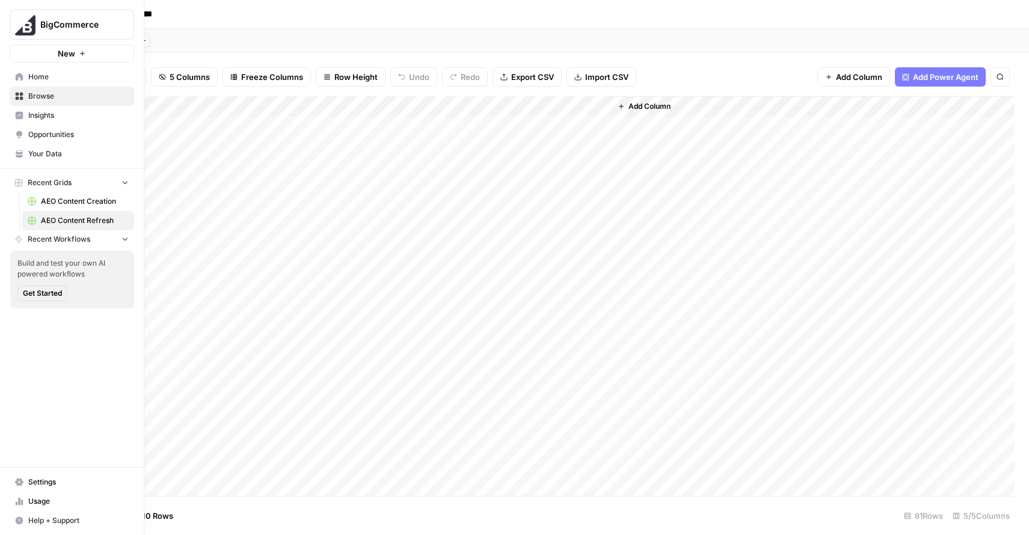
click at [109, 238] on button "Recent Workflows" at bounding box center [72, 239] width 124 height 18
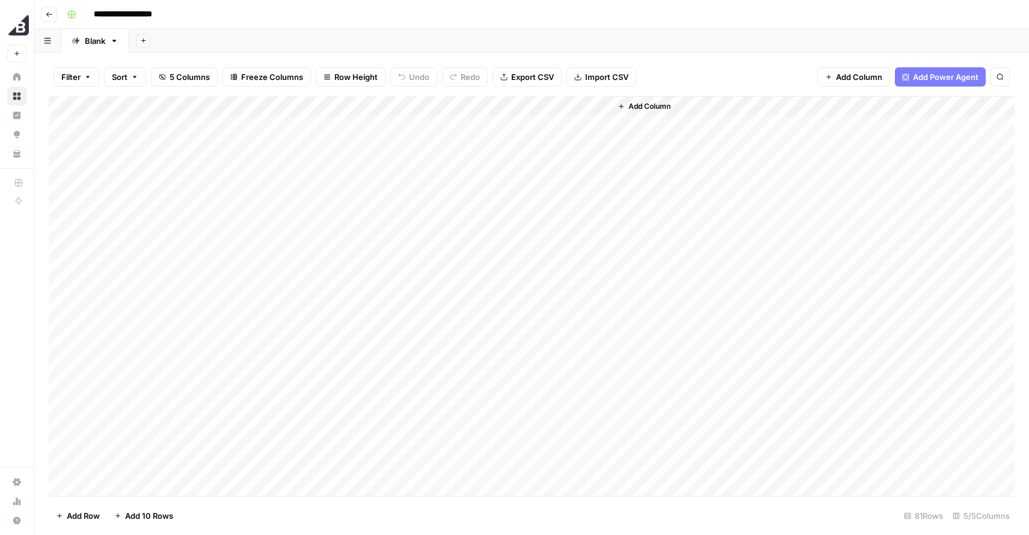
click at [476, 99] on div "Add Column" at bounding box center [532, 297] width 966 height 403
click at [661, 106] on span "Add Column" at bounding box center [649, 106] width 42 height 11
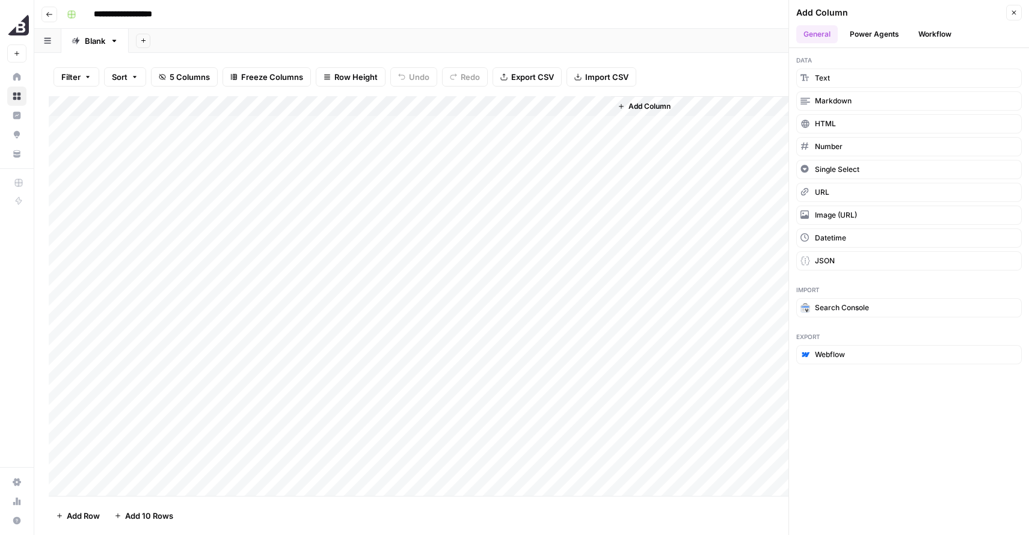
click at [903, 31] on button "Power Agents" at bounding box center [875, 34] width 64 height 18
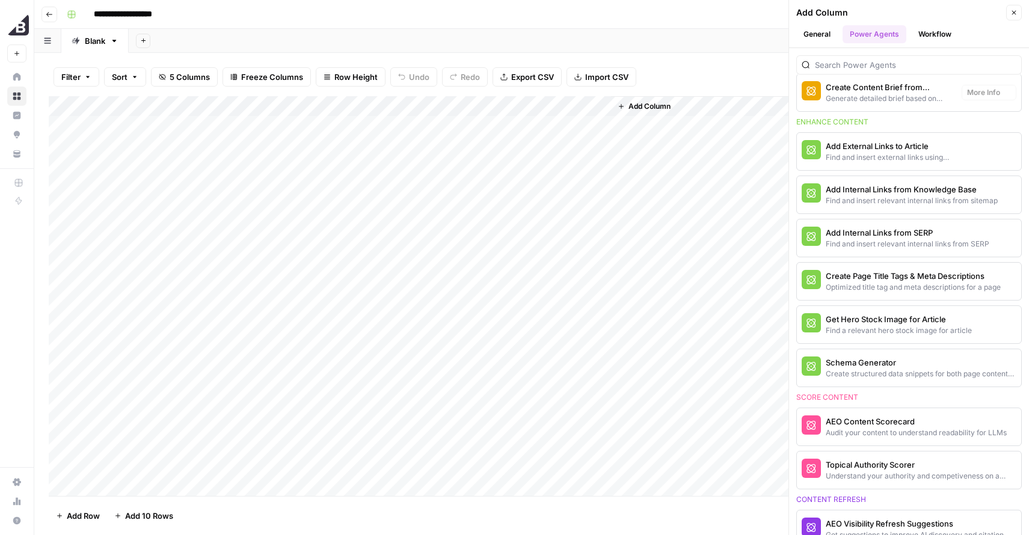
scroll to position [395, 0]
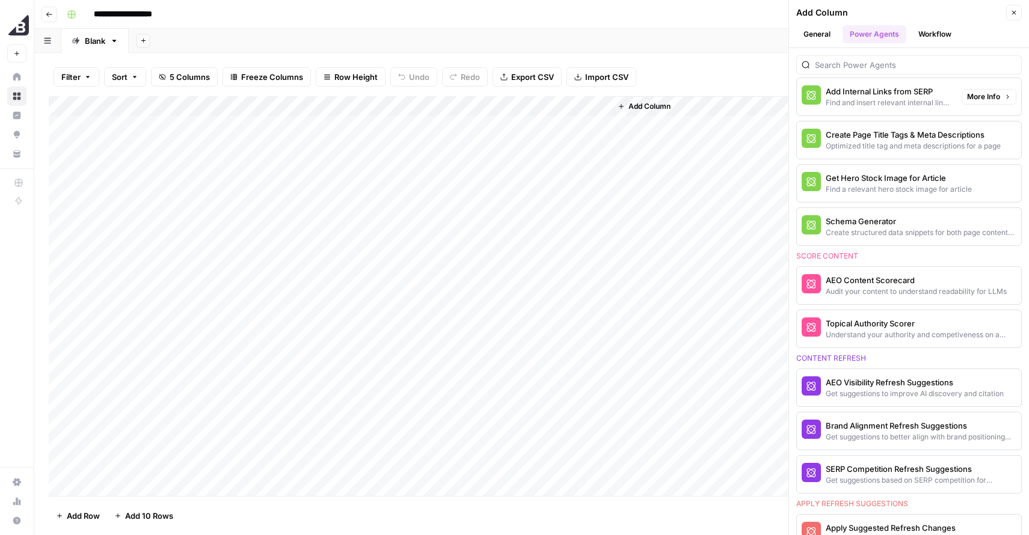
click at [987, 93] on span "More Info" at bounding box center [983, 96] width 33 height 11
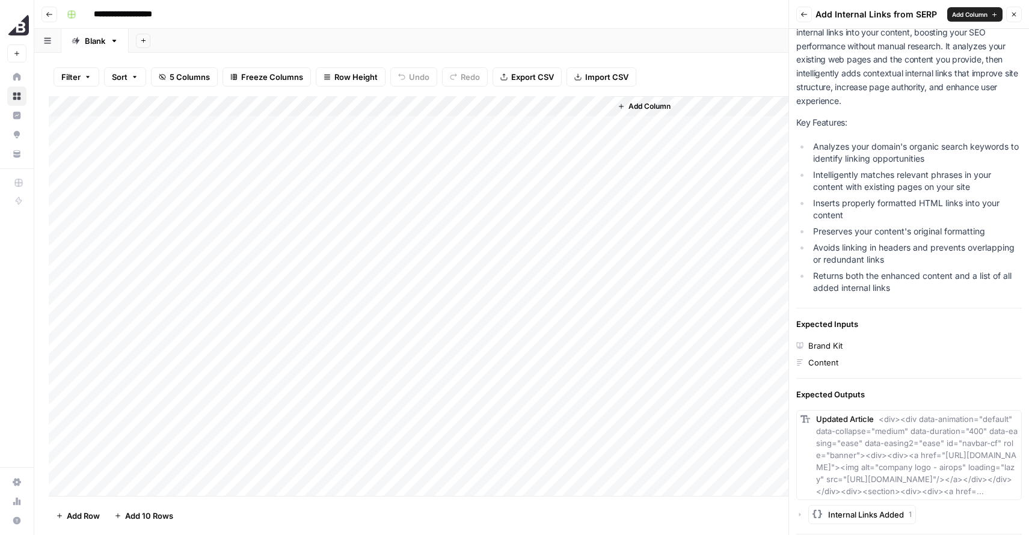
scroll to position [0, 0]
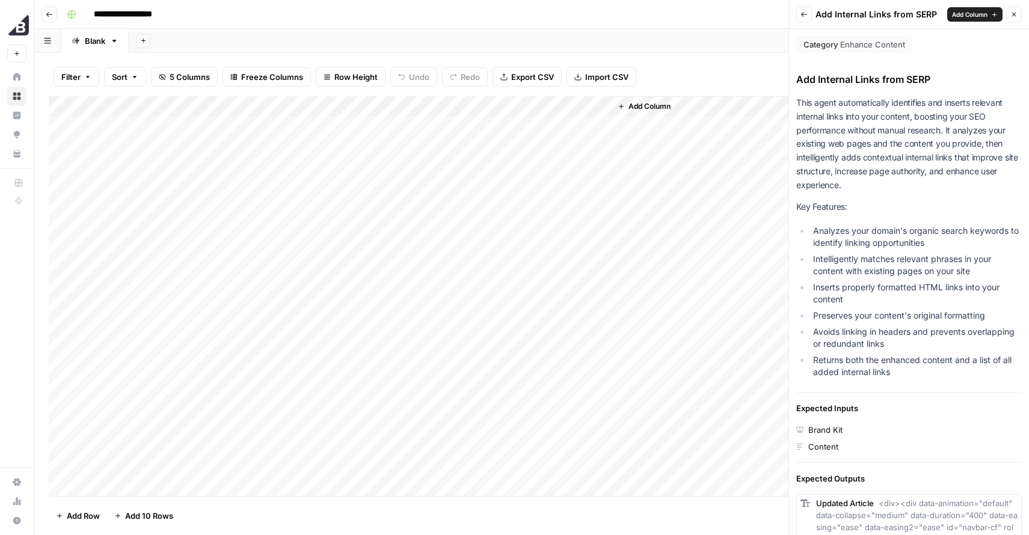
drag, startPoint x: 796, startPoint y: 101, endPoint x: 960, endPoint y: 381, distance: 324.6
click at [958, 382] on div "Category Enhance Content Add Internal Links from SERP This agent automatically …" at bounding box center [909, 371] width 240 height 685
click at [935, 253] on li "Intelligently matches relevant phrases in your content with existing pages on y…" at bounding box center [916, 265] width 212 height 24
